Goal: Task Accomplishment & Management: Use online tool/utility

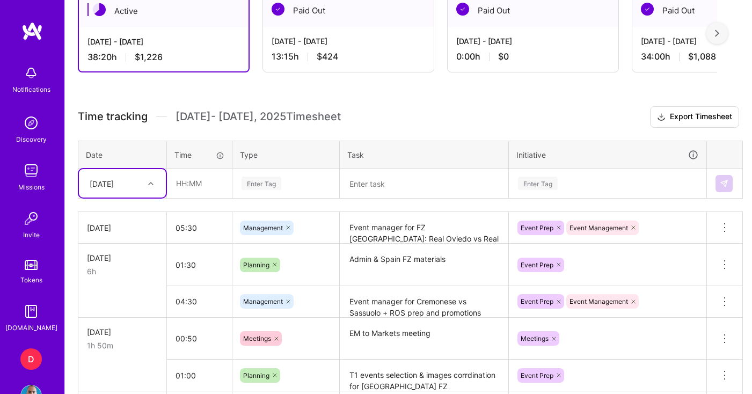
scroll to position [316, 0]
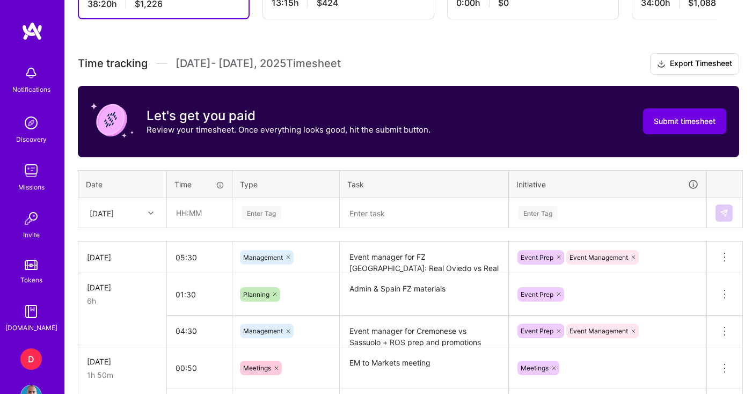
scroll to position [368, 0]
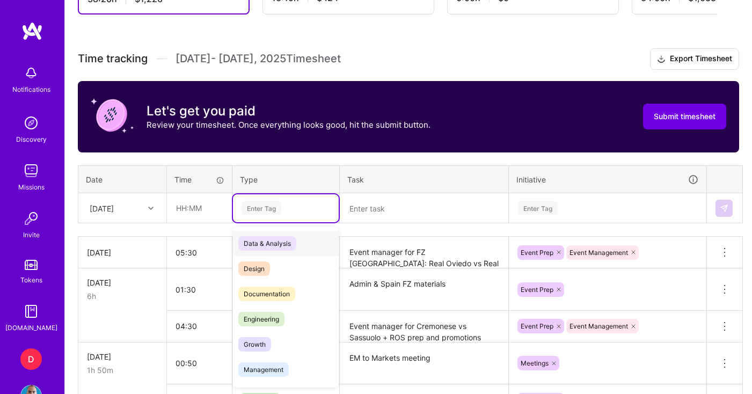
click at [290, 210] on div "Enter Tag" at bounding box center [286, 207] width 91 height 13
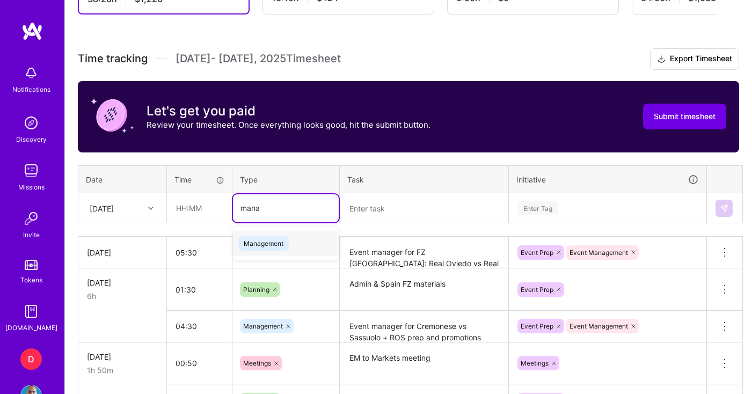
type input "manag"
click at [265, 236] on span "Management" at bounding box center [263, 243] width 50 height 14
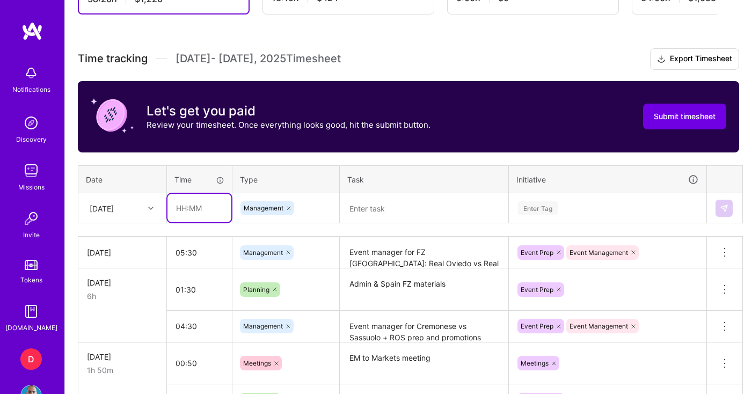
click at [211, 210] on input "text" at bounding box center [200, 208] width 64 height 28
click at [321, 185] on th "Type" at bounding box center [286, 179] width 107 height 28
click at [199, 214] on input "text" at bounding box center [200, 208] width 64 height 28
click at [189, 211] on input "04:00" at bounding box center [200, 208] width 64 height 28
type input "04:30"
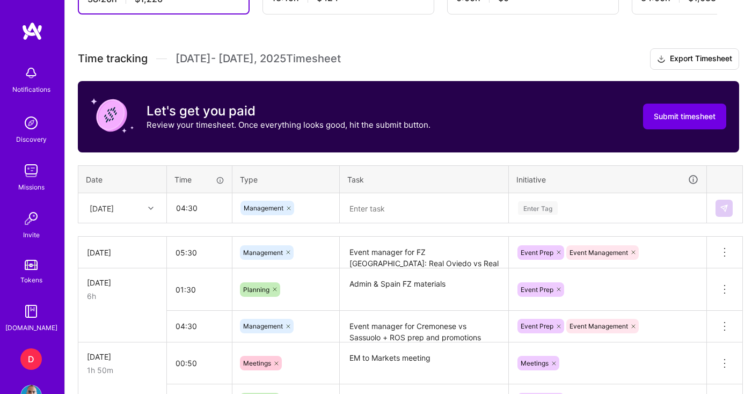
click at [372, 213] on textarea at bounding box center [424, 208] width 166 height 28
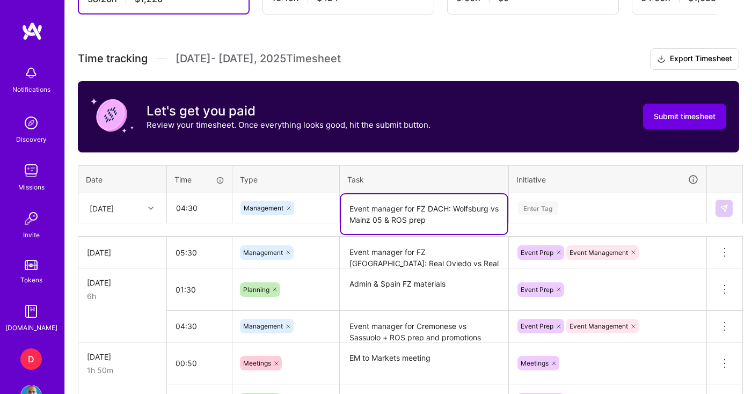
type textarea "Event manager for FZ DACH: Wolfsburg vs Mainz 05 & ROS prep"
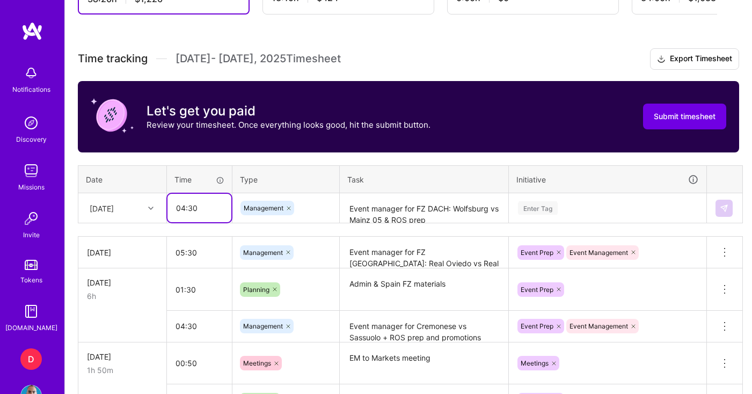
drag, startPoint x: 198, startPoint y: 209, endPoint x: 189, endPoint y: 209, distance: 8.6
click at [189, 209] on input "04:30" at bounding box center [200, 208] width 64 height 28
drag, startPoint x: 201, startPoint y: 204, endPoint x: 159, endPoint y: 209, distance: 42.8
click at [161, 209] on tr "[DATE] 04:45 Management Event manager for FZ DACH: Wolfsburg vs Mainz 05 & ROS …" at bounding box center [410, 208] width 665 height 30
type input "05:00"
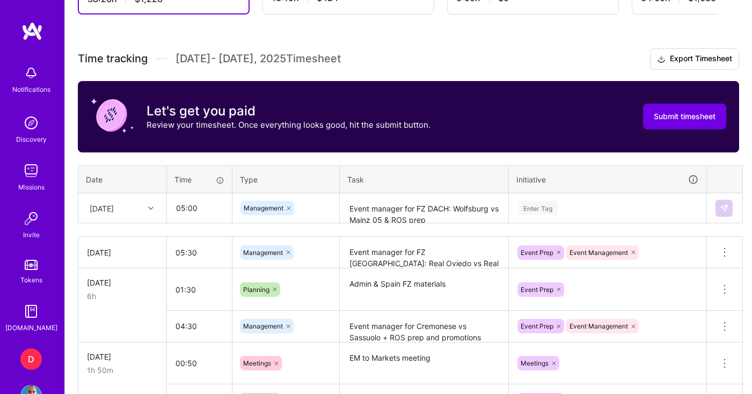
click at [552, 205] on div "Enter Tag" at bounding box center [538, 208] width 40 height 17
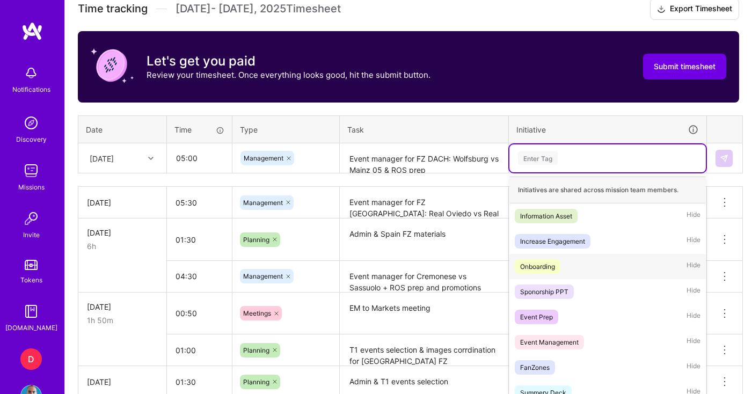
scroll to position [425, 0]
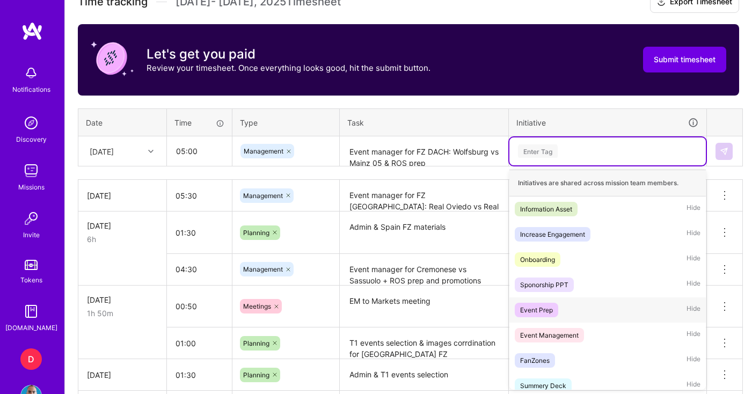
click at [551, 308] on div "Event Prep" at bounding box center [536, 309] width 33 height 11
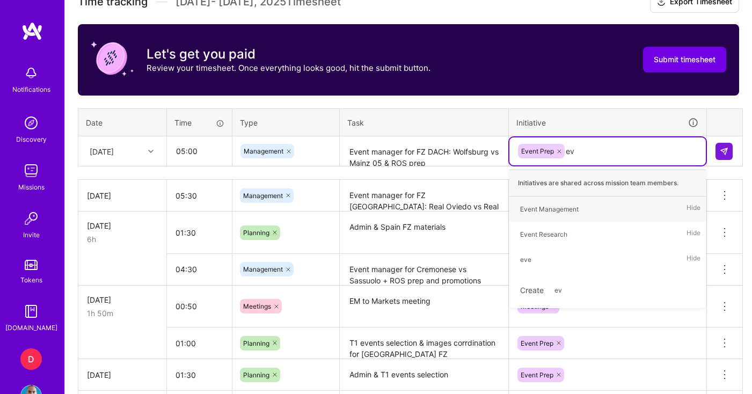
type input "eve"
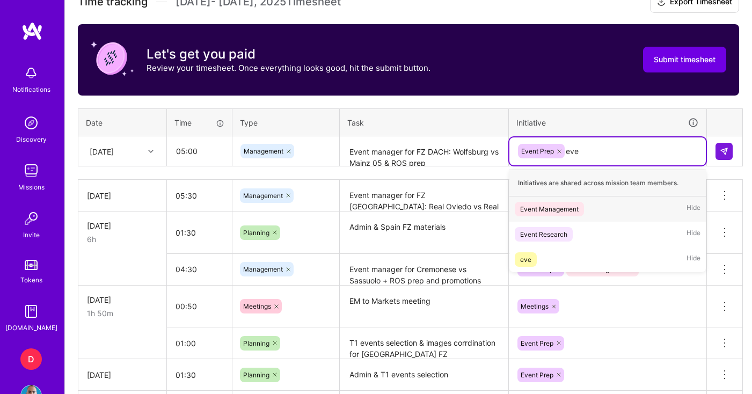
click at [564, 206] on div "Event Management" at bounding box center [549, 209] width 59 height 11
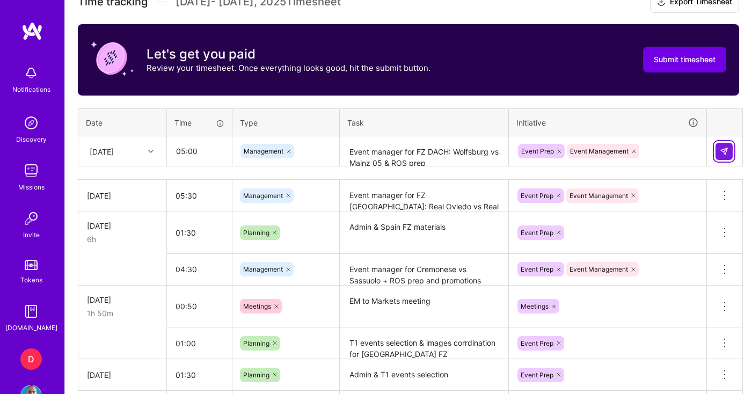
click at [723, 150] on img at bounding box center [724, 151] width 9 height 9
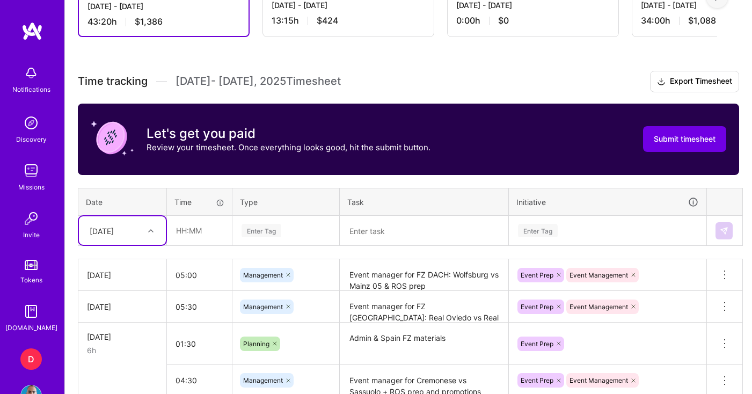
scroll to position [256, 0]
